Goal: Check status: Check status

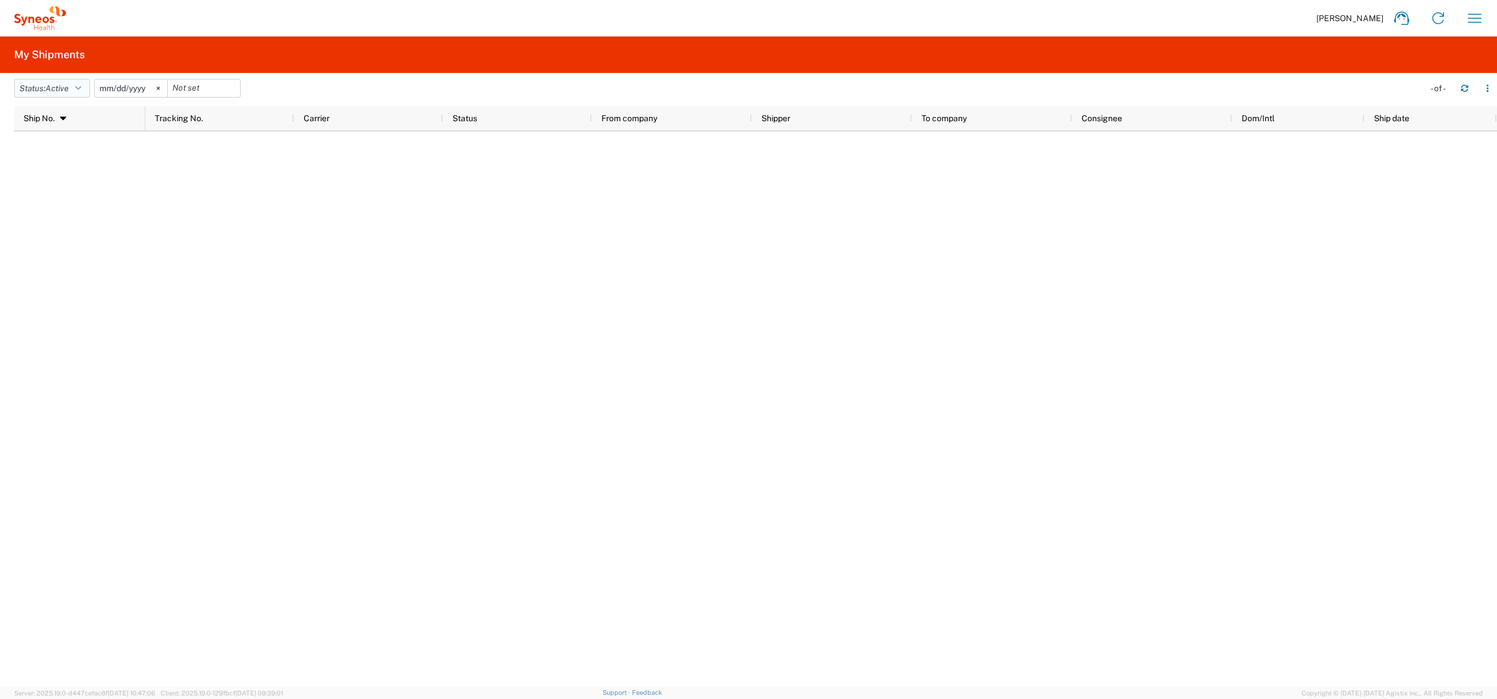
click at [73, 87] on button "Status: Active" at bounding box center [52, 88] width 76 height 19
click at [71, 145] on span "All" at bounding box center [83, 150] width 137 height 18
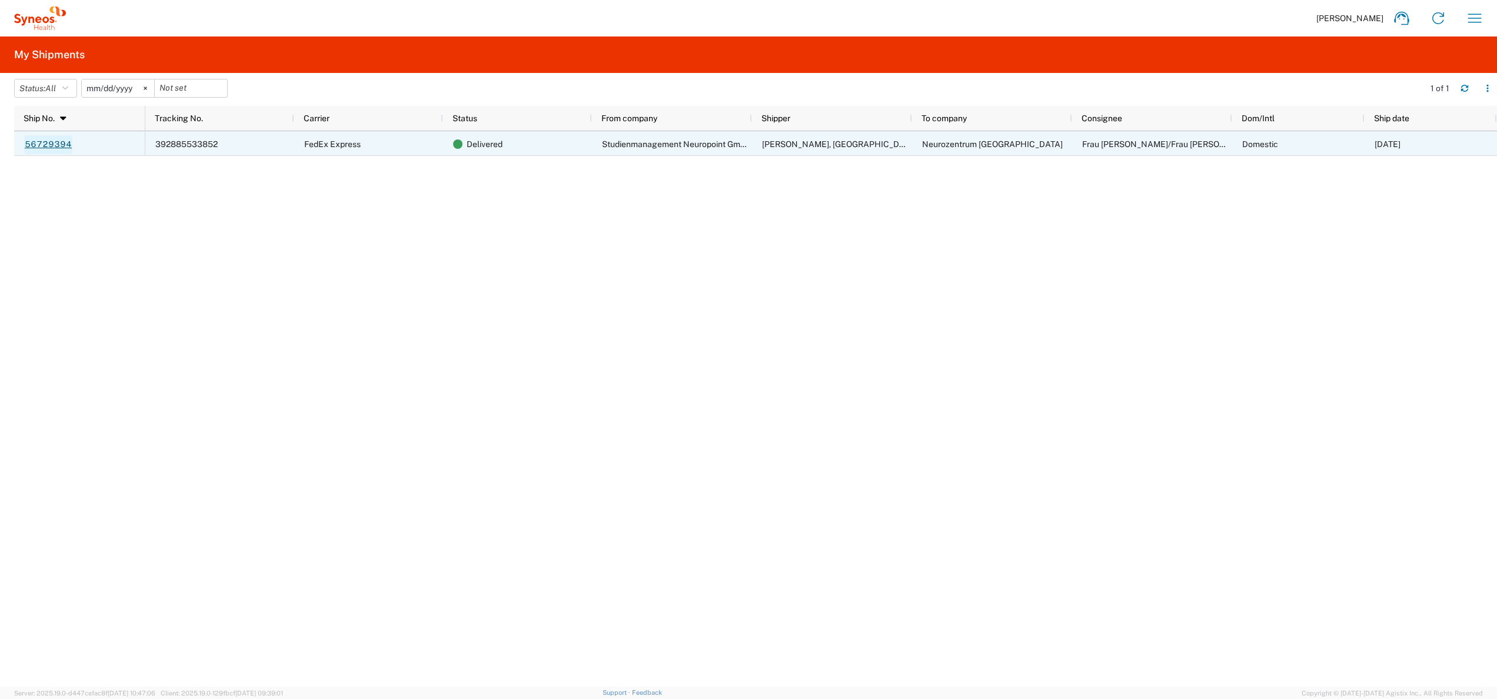
click at [41, 146] on link "56729394" at bounding box center [48, 144] width 48 height 19
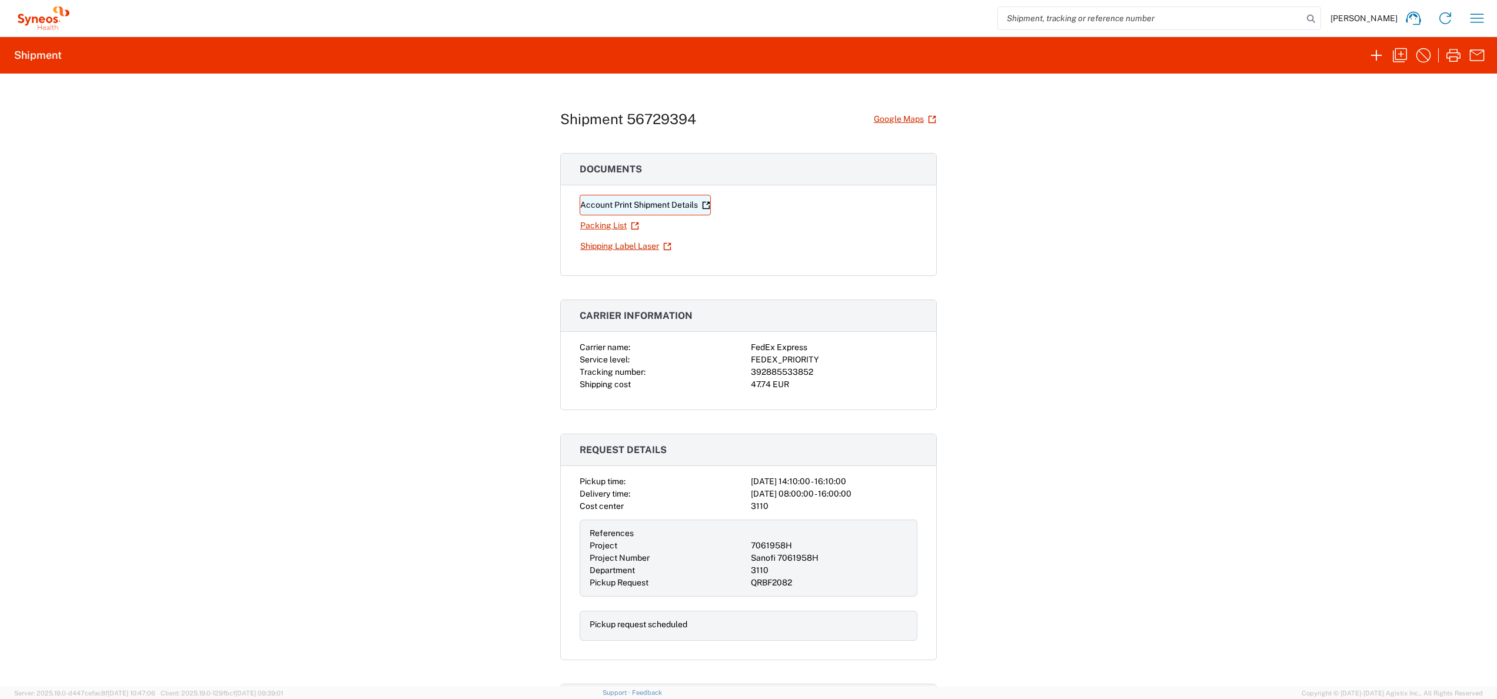
click at [605, 202] on link "Account Print Shipment Details" at bounding box center [644, 205] width 131 height 21
